Goal: Task Accomplishment & Management: Use online tool/utility

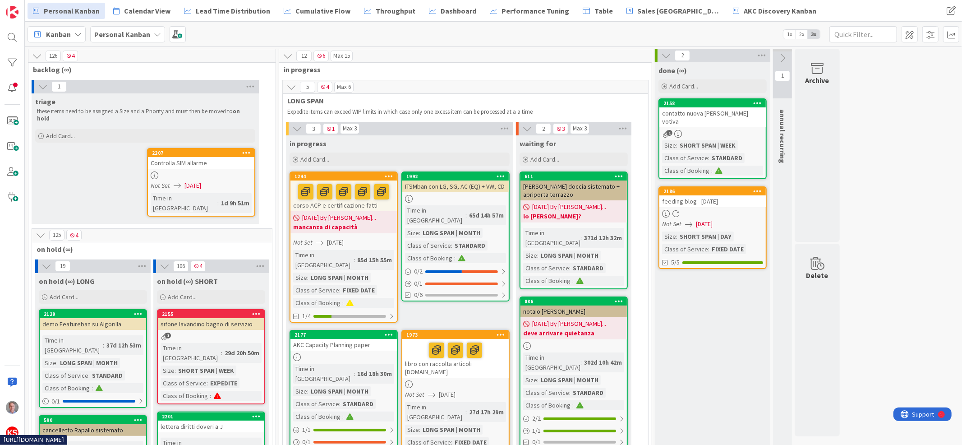
click at [199, 158] on div "Controlla SIM allarme" at bounding box center [201, 163] width 106 height 12
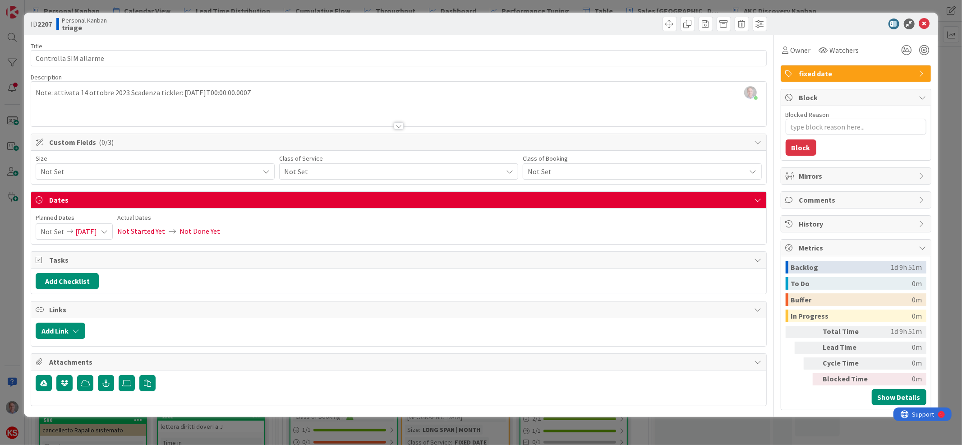
click at [322, 170] on span "Not Set" at bounding box center [391, 171] width 214 height 13
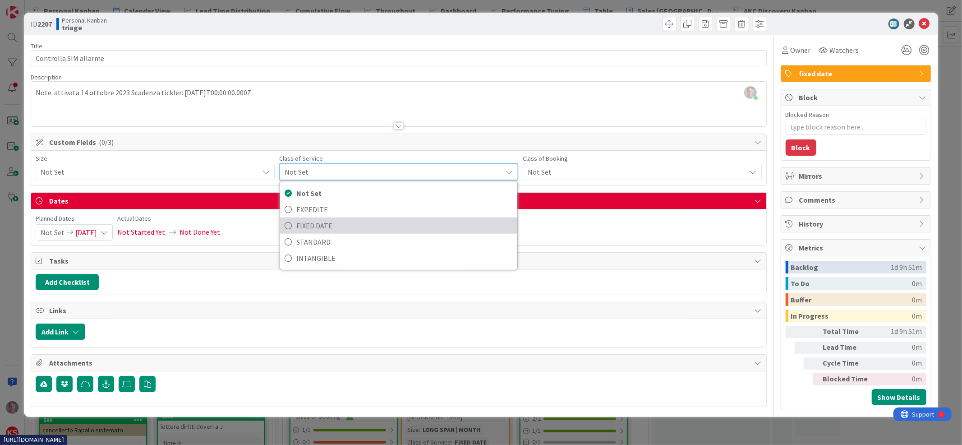
click at [321, 221] on span "FIXED DATE" at bounding box center [404, 226] width 216 height 14
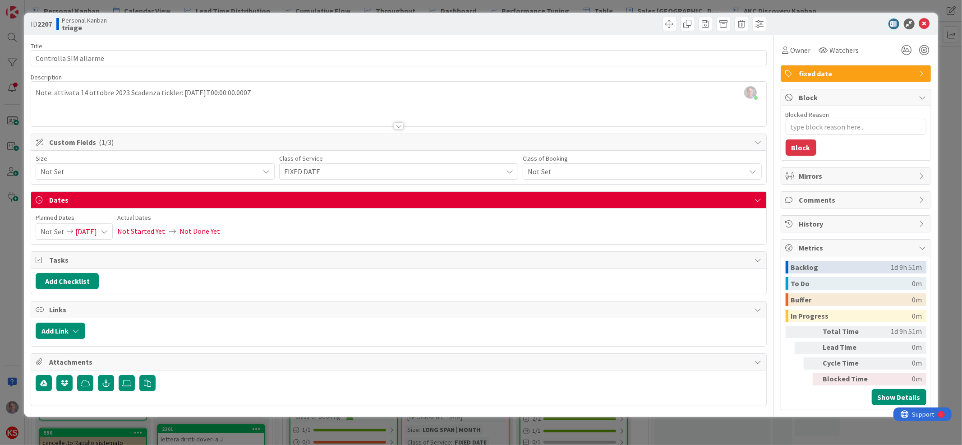
click at [251, 173] on span "Not Set" at bounding box center [148, 171] width 214 height 13
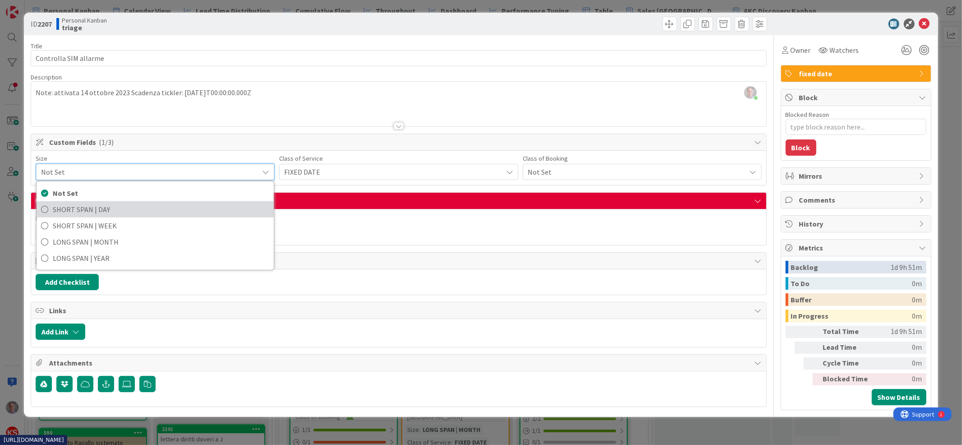
click at [181, 205] on span "SHORT SPAN | DAY" at bounding box center [161, 209] width 216 height 14
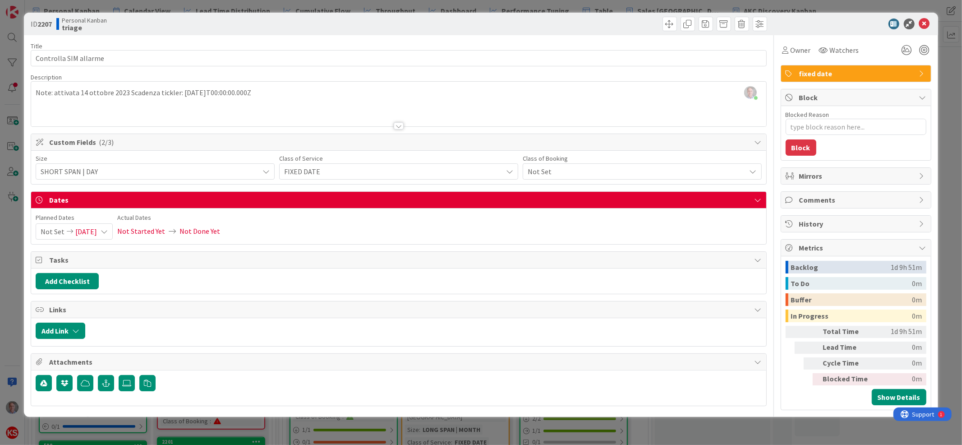
type textarea "x"
click at [923, 22] on icon at bounding box center [924, 23] width 11 height 11
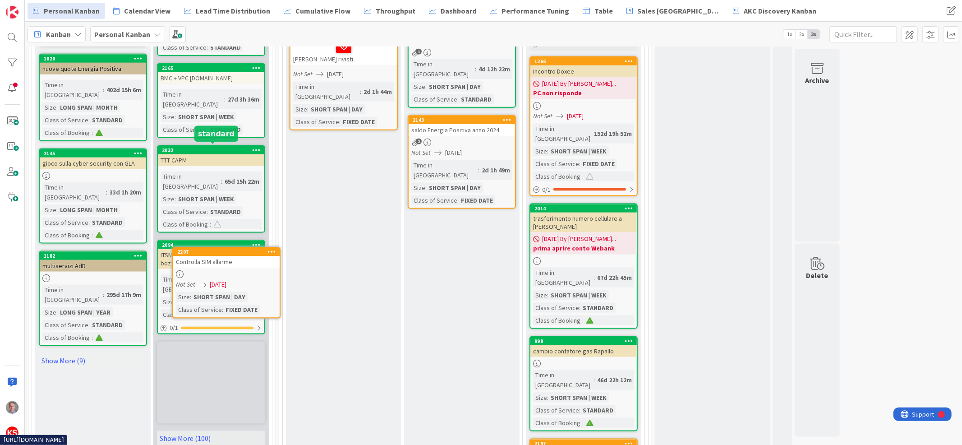
scroll to position [963, 0]
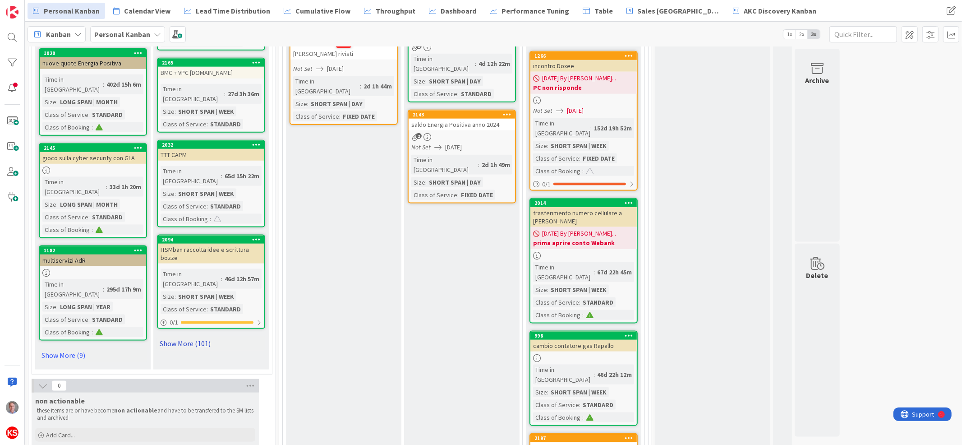
click at [202, 336] on link "Show More (101)" at bounding box center [211, 343] width 108 height 14
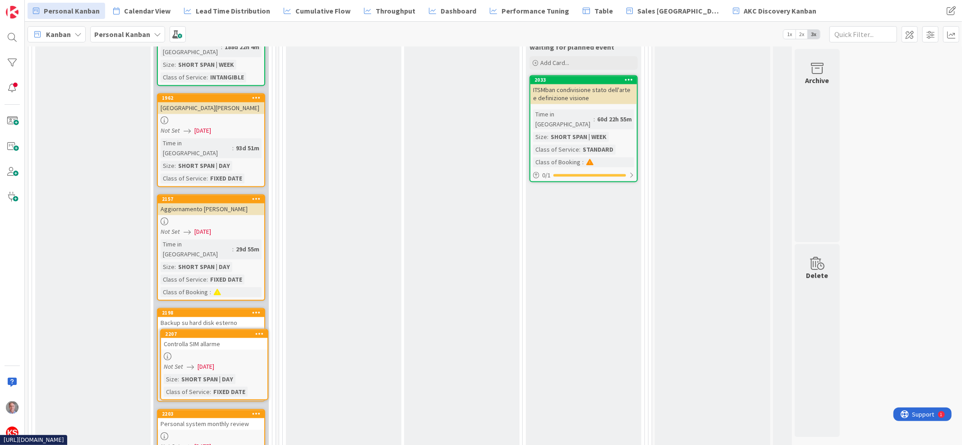
scroll to position [1577, 0]
